Goal: Task Accomplishment & Management: Manage account settings

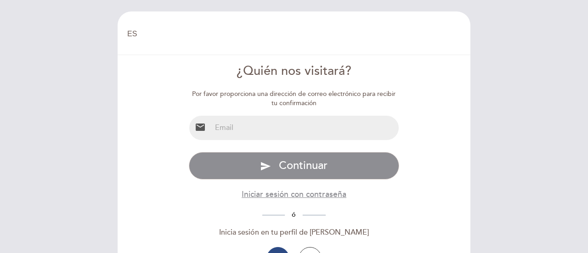
select select "es"
click at [235, 129] on input "email" at bounding box center [305, 128] width 188 height 24
type input "[EMAIL_ADDRESS][DOMAIN_NAME]"
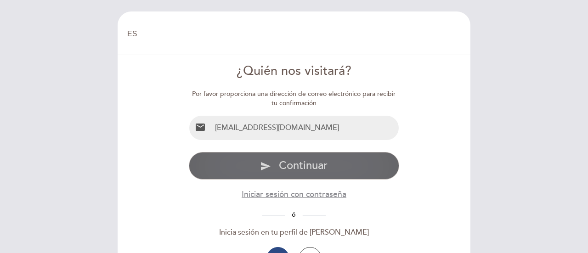
click at [292, 168] on span "Continuar" at bounding box center [303, 165] width 49 height 13
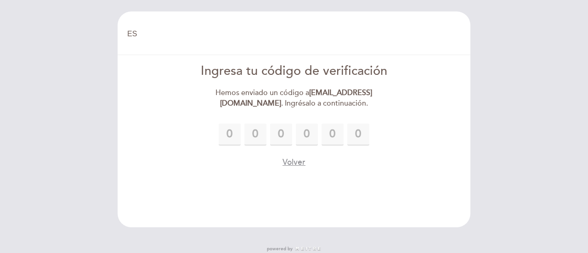
type input "4"
type input "2"
type input "9"
type input "7"
type input "0"
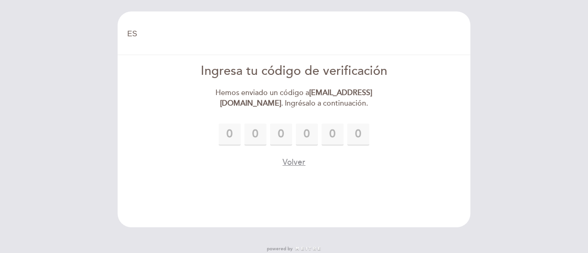
type input "5"
